Goal: Find contact information: Find contact information

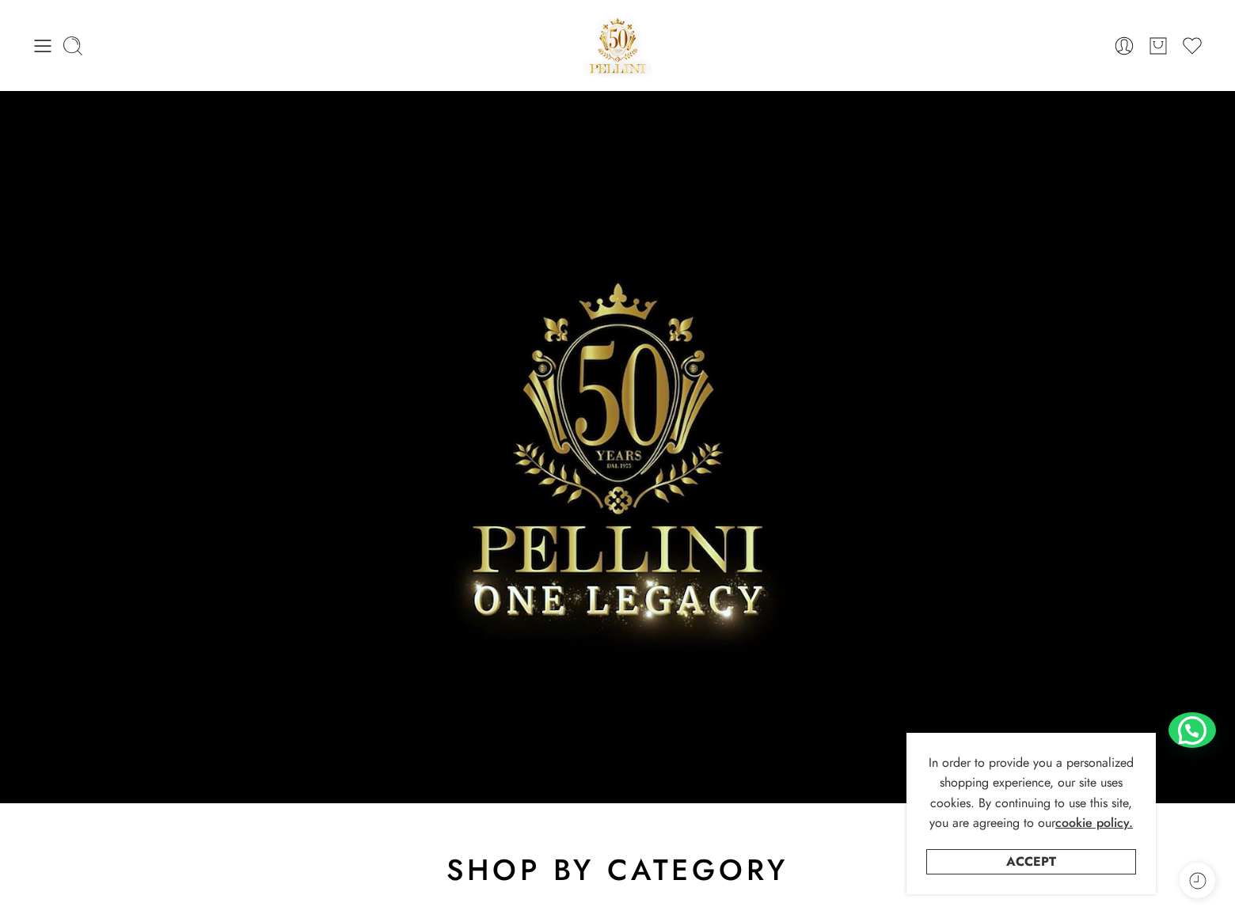
scroll to position [4455, 0]
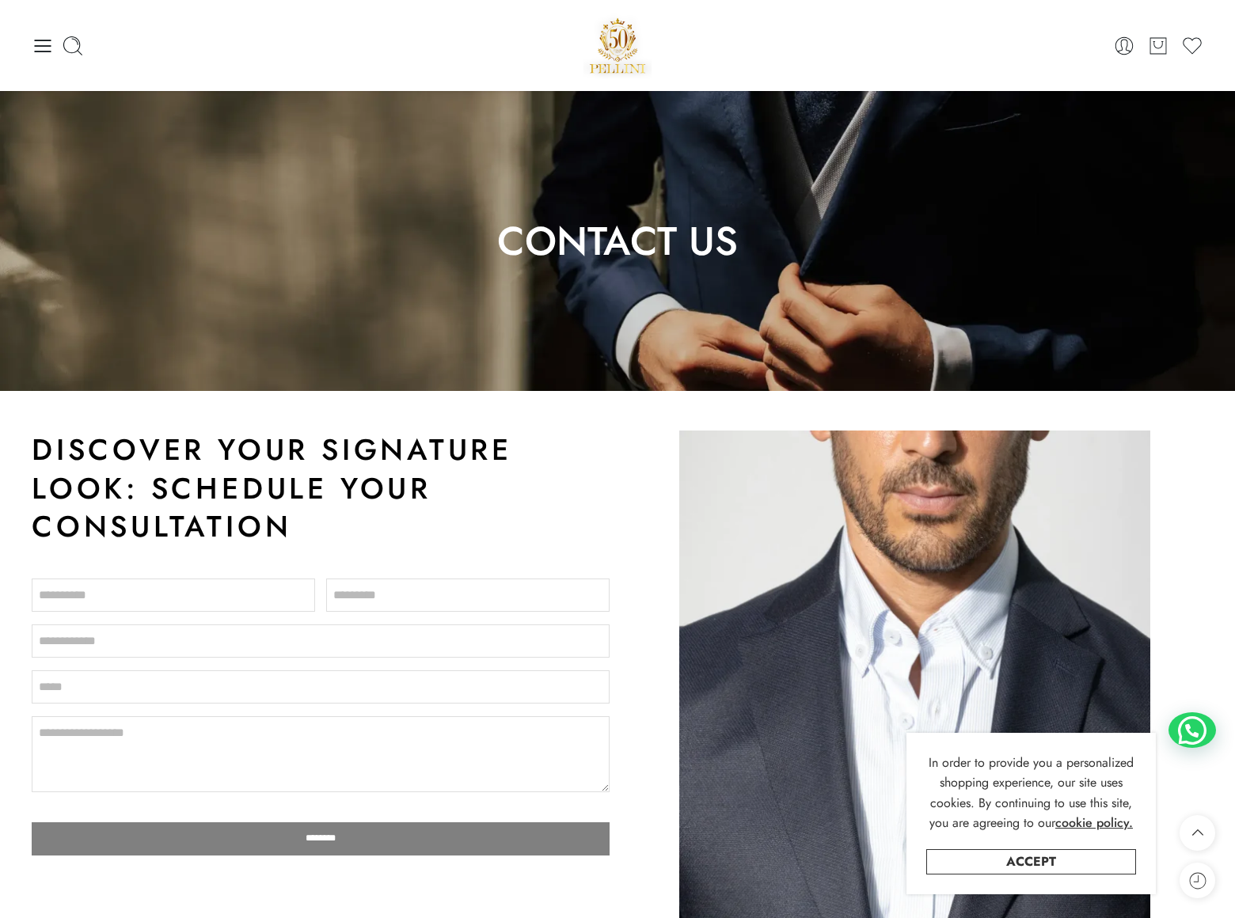
scroll to position [2709, 0]
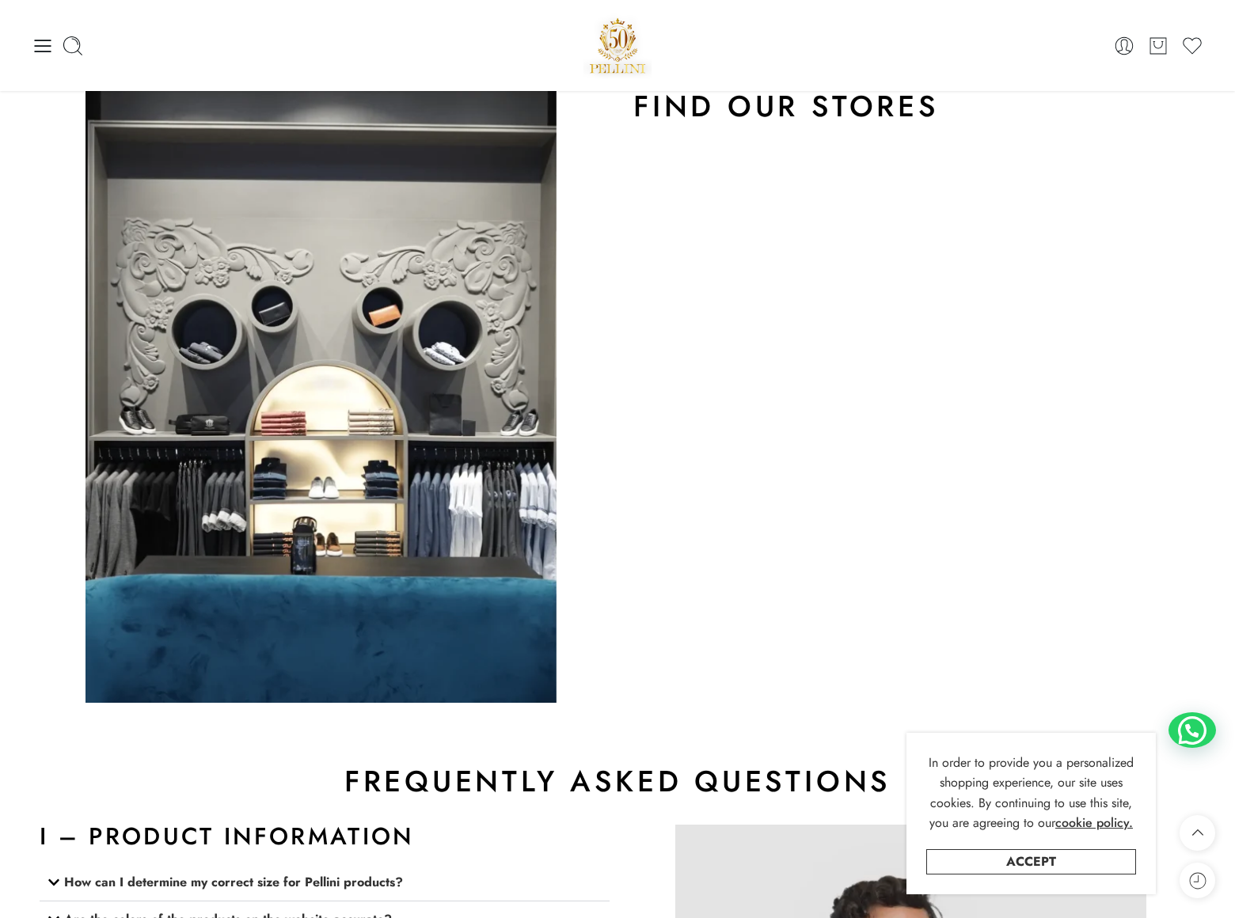
scroll to position [2709, 0]
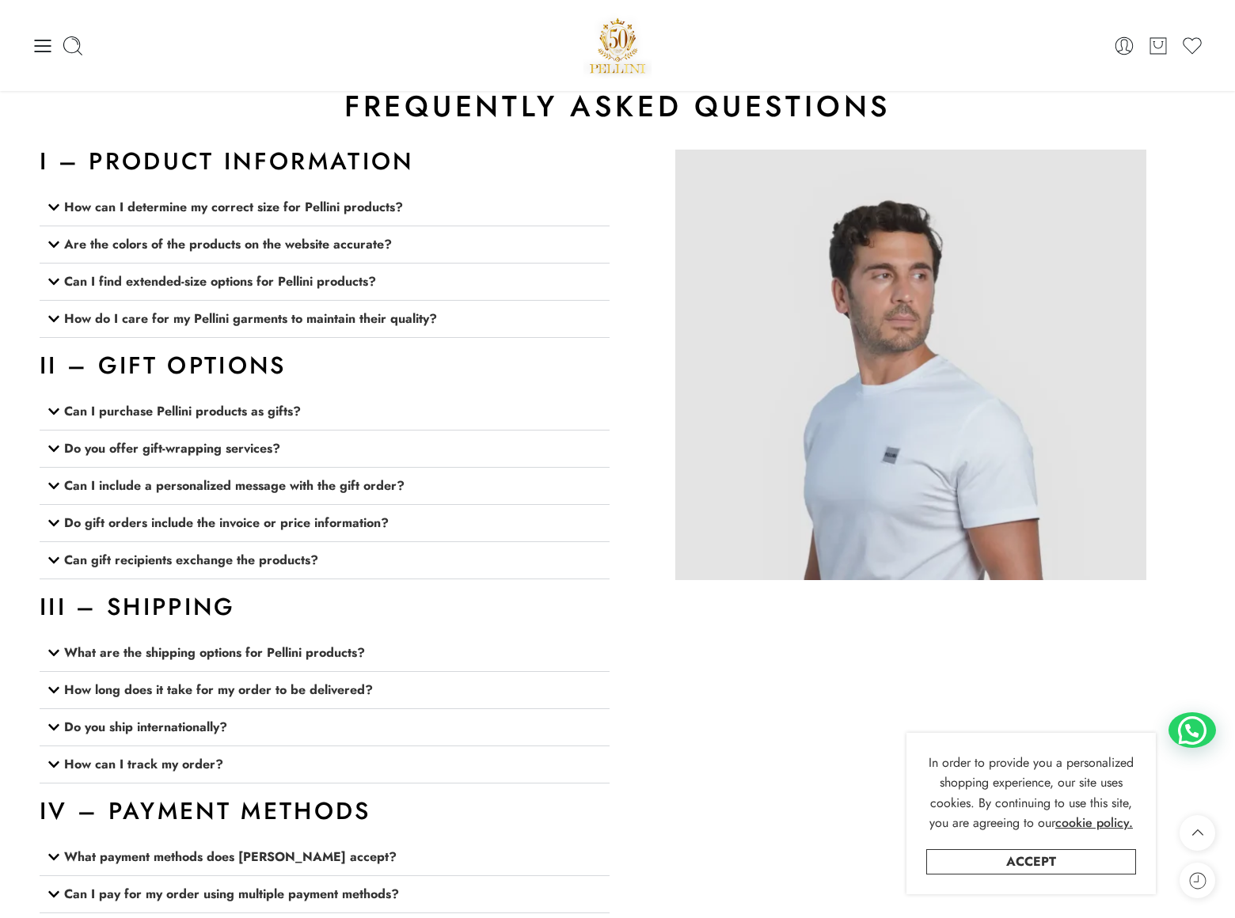
scroll to position [2709, 0]
